Goal: Use online tool/utility: Utilize a website feature to perform a specific function

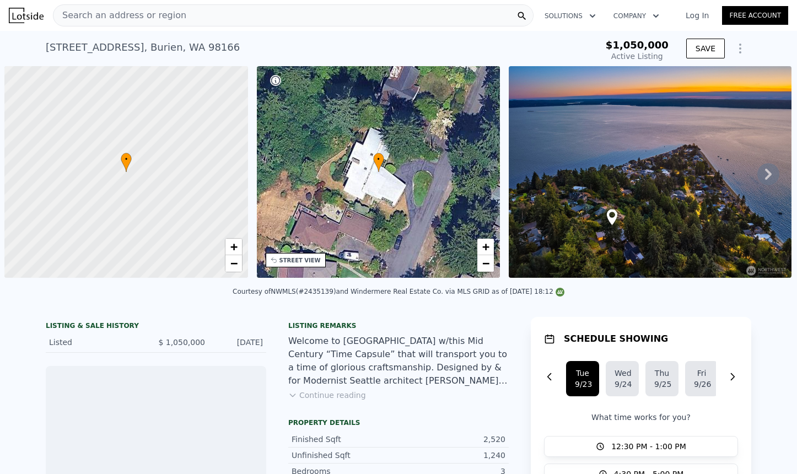
scroll to position [0, 4]
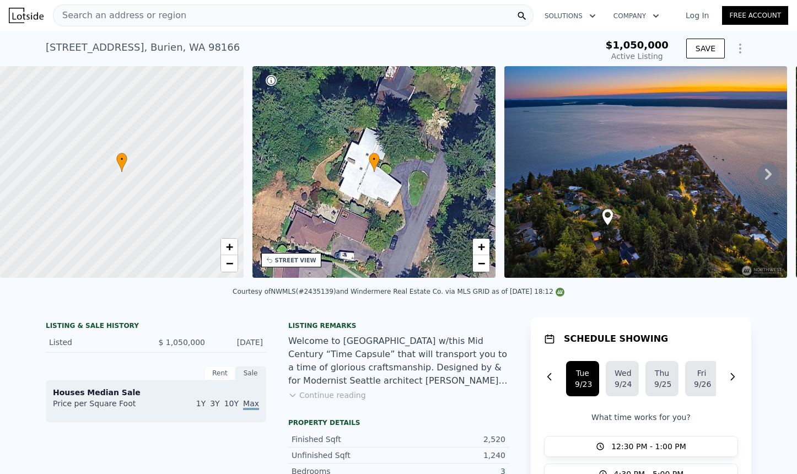
type input "-$ 1,133,966"
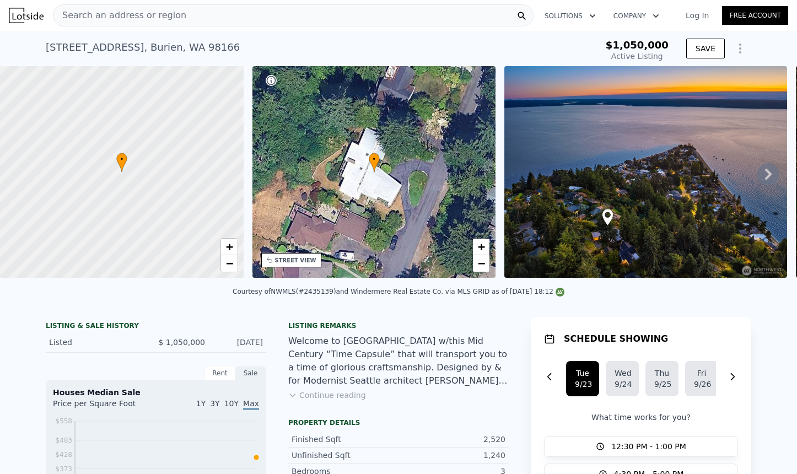
click at [739, 47] on icon "Show Options" at bounding box center [739, 48] width 13 height 13
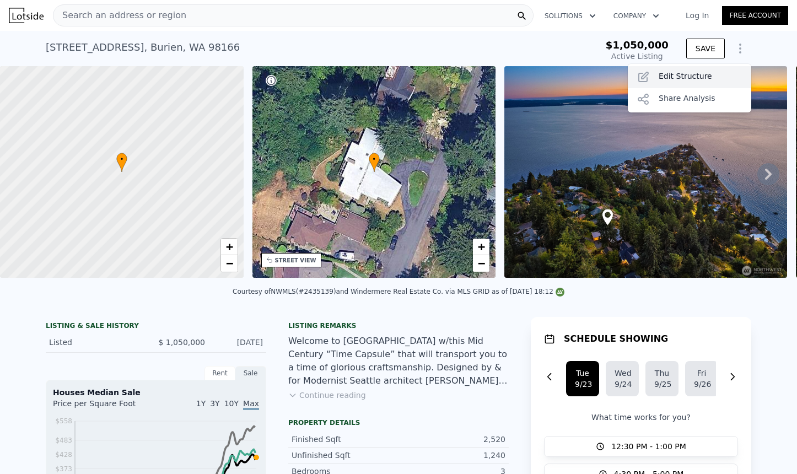
click at [691, 78] on div "Edit Structure" at bounding box center [689, 77] width 123 height 22
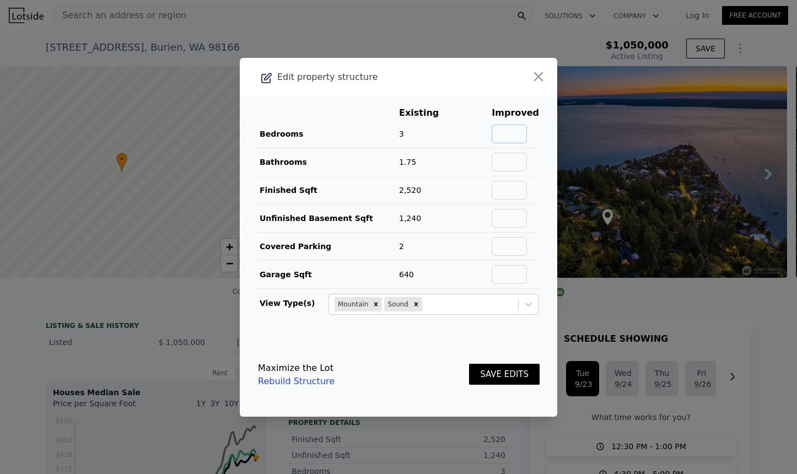
click at [518, 137] on input "text" at bounding box center [508, 134] width 35 height 19
type input "4"
click at [512, 154] on input "text" at bounding box center [508, 162] width 35 height 19
type input "3.5"
click at [513, 187] on input "text" at bounding box center [508, 190] width 35 height 19
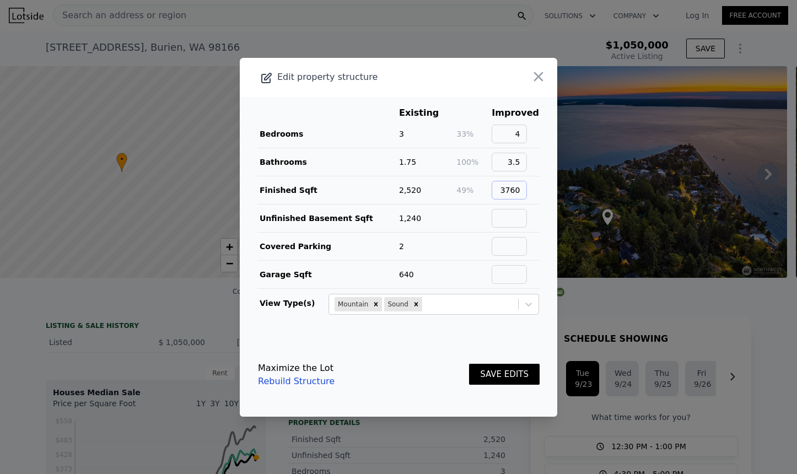
type input "3760"
type input "0"
type input "2"
type input "640"
click at [505, 375] on button "SAVE EDITS" at bounding box center [504, 374] width 71 height 21
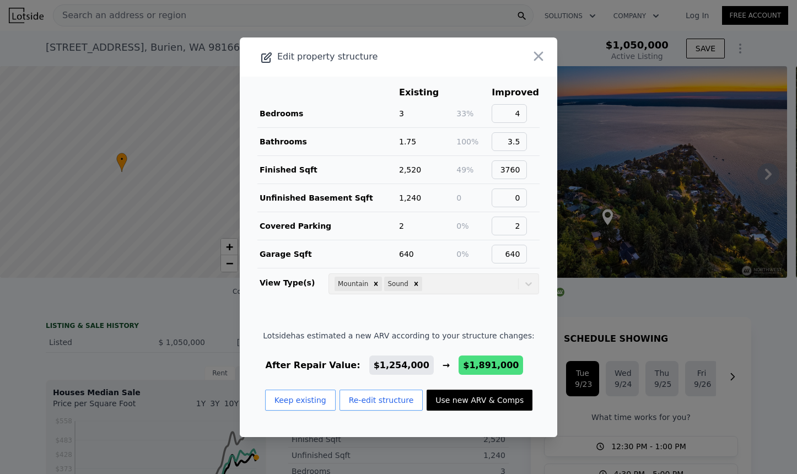
click at [478, 409] on button "Use new ARV & Comps" at bounding box center [479, 400] width 106 height 21
checkbox input "true"
type input "$ 1,891,000"
type input "6"
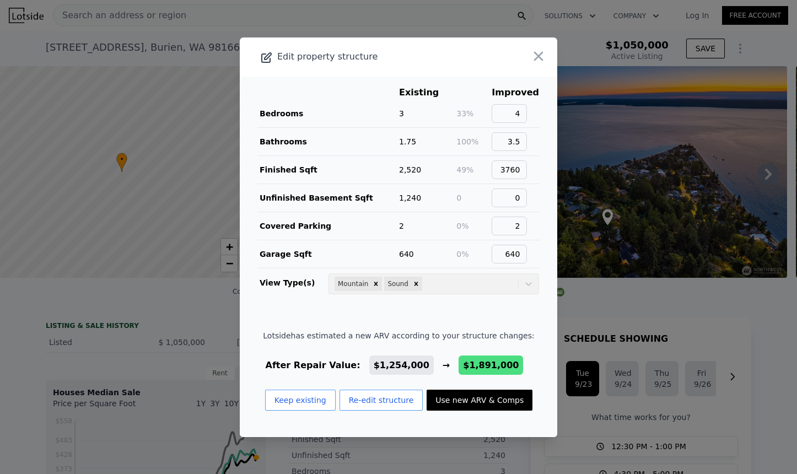
type input "2.25"
type input "2700"
type input "3660"
type input "21401"
type input "$ 618,115"
